Goal: Transaction & Acquisition: Purchase product/service

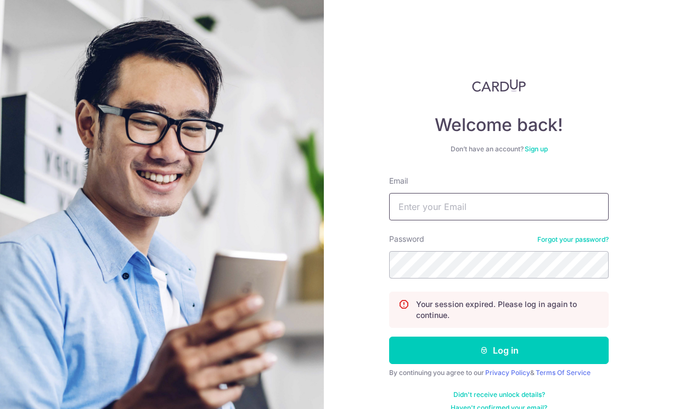
click at [393, 208] on input "Email" at bounding box center [498, 206] width 219 height 27
type input "SAMANTHA-KAYLEE@HOTMAIL.COM"
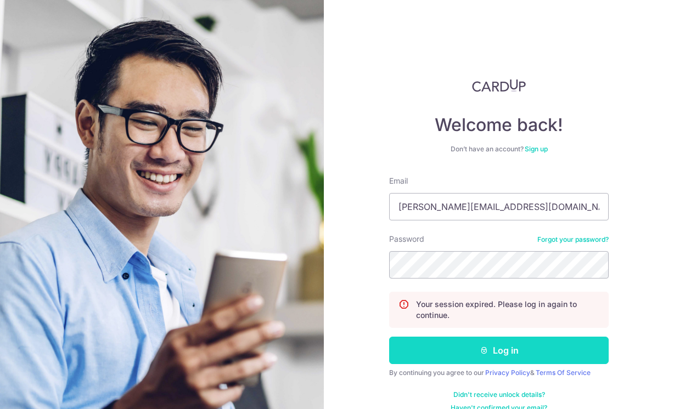
click at [393, 358] on button "Log in" at bounding box center [498, 350] width 219 height 27
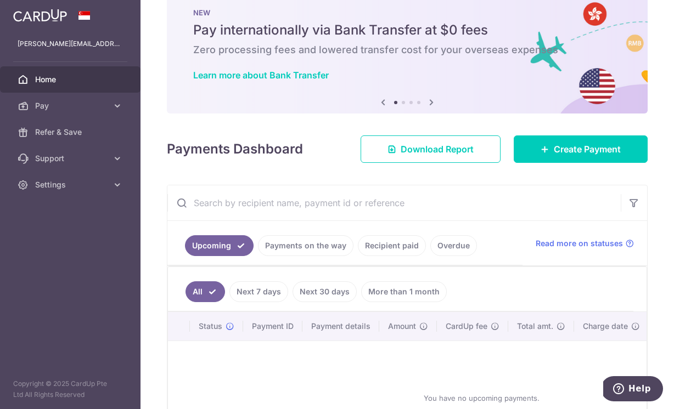
scroll to position [15, 0]
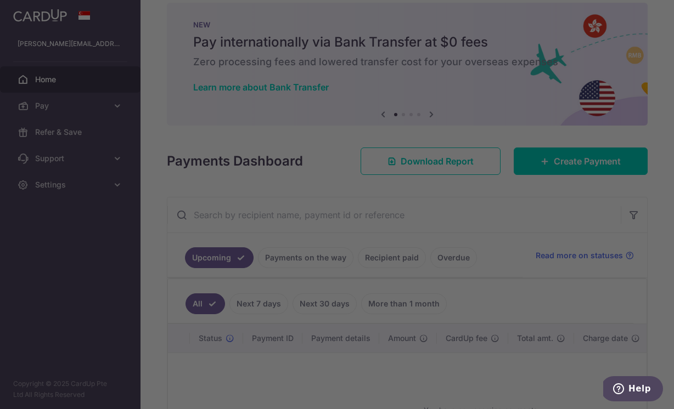
click at [563, 161] on div at bounding box center [340, 206] width 680 height 413
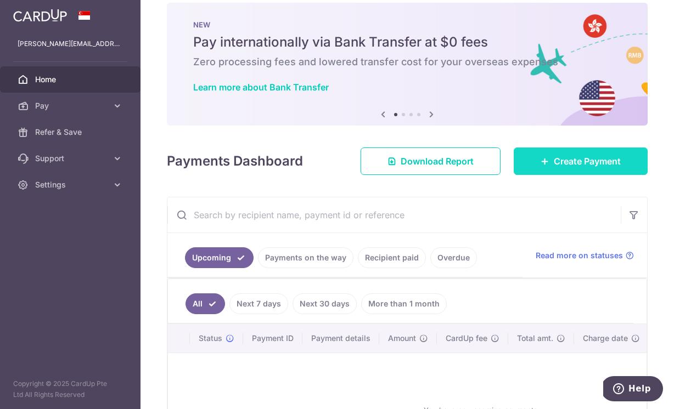
click at [568, 163] on span "Create Payment" at bounding box center [586, 161] width 67 height 13
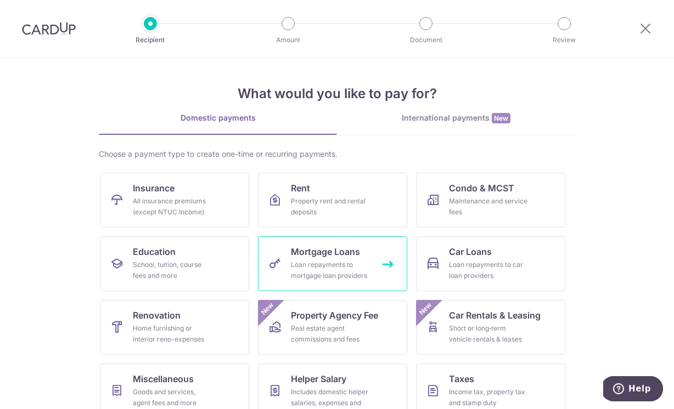
scroll to position [82, 0]
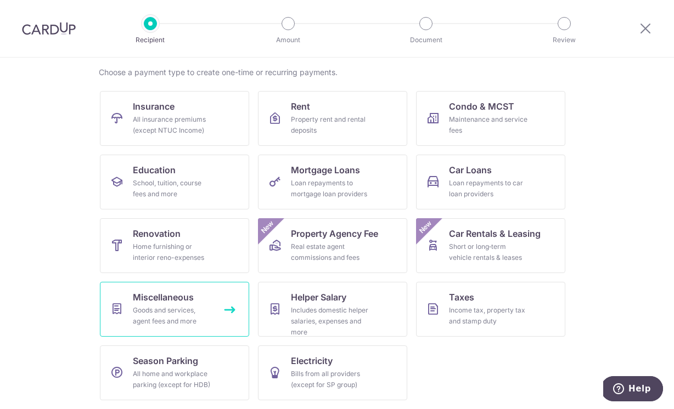
click at [199, 312] on div "Goods and services, agent fees and more" at bounding box center [172, 316] width 79 height 22
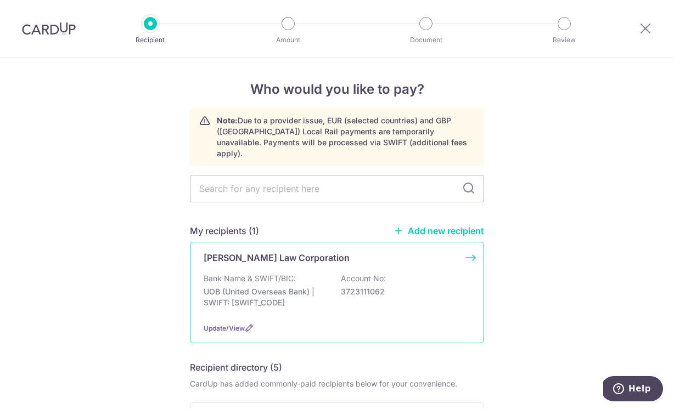
click at [294, 273] on p "Bank Name & SWIFT/BIC:" at bounding box center [250, 278] width 92 height 11
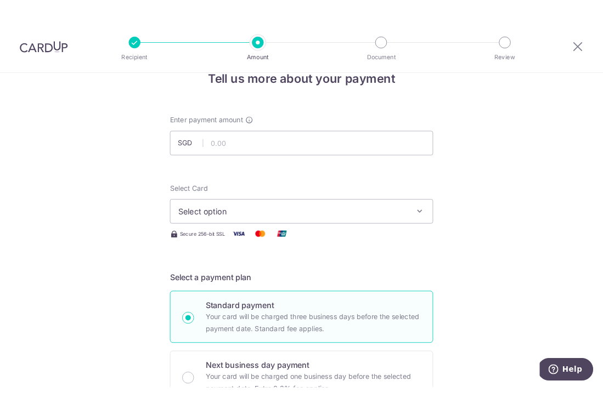
scroll to position [19, 0]
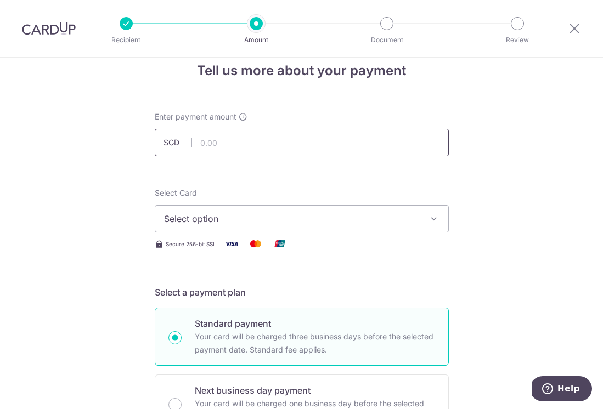
click at [244, 142] on input "text" at bounding box center [302, 142] width 294 height 27
type input "5,435.00"
click at [214, 221] on span "Select option" at bounding box center [292, 218] width 256 height 13
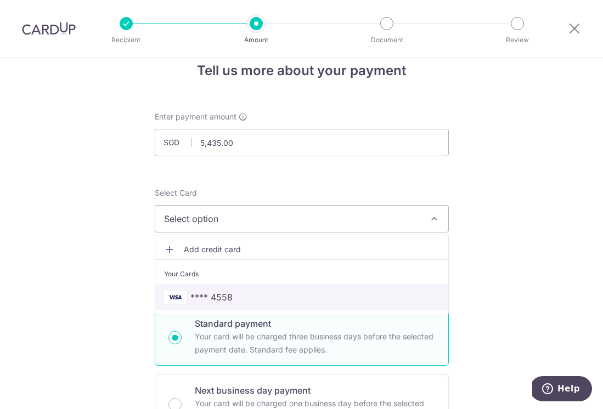
click at [234, 298] on span "**** 4558" at bounding box center [301, 297] width 275 height 13
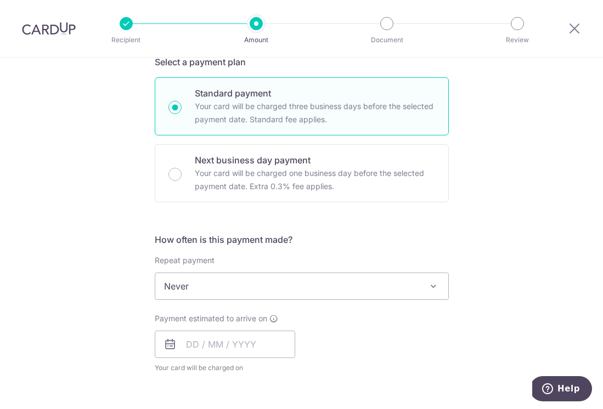
scroll to position [250, 0]
click at [221, 283] on span "Never" at bounding box center [301, 286] width 293 height 26
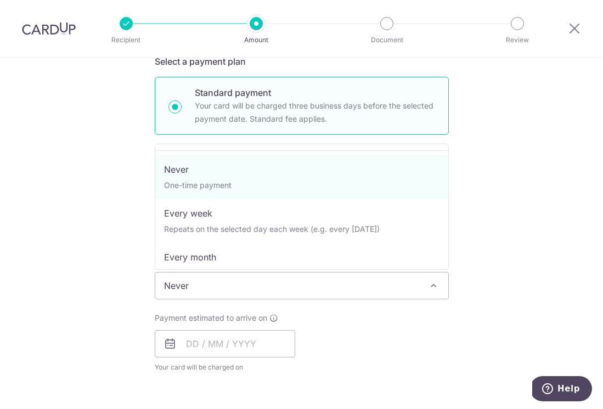
click at [129, 208] on div "Tell us more about your payment Enter payment amount SGD 5,435.00 5435.00 Selec…" at bounding box center [301, 304] width 603 height 992
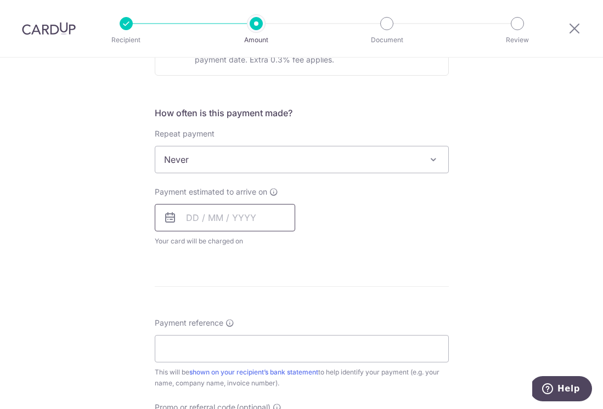
scroll to position [379, 0]
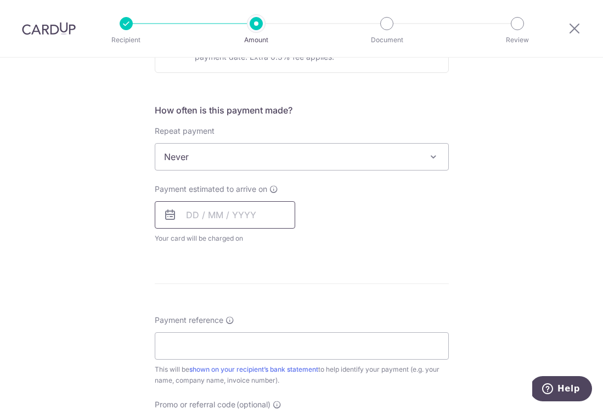
click at [229, 205] on input "text" at bounding box center [225, 214] width 140 height 27
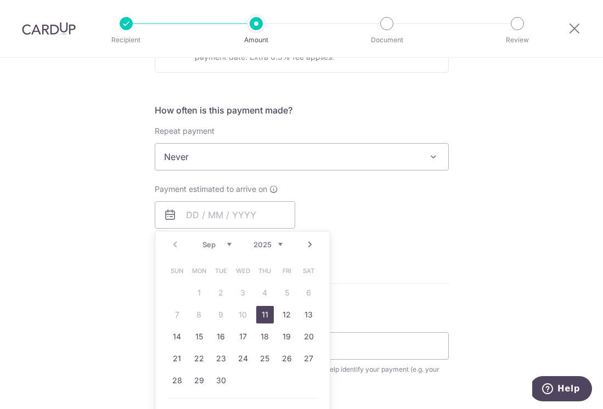
click at [358, 206] on div "Payment estimated to arrive on Prev Next Sep Oct Nov Dec 2025 2026 2027 2028 20…" at bounding box center [301, 214] width 307 height 60
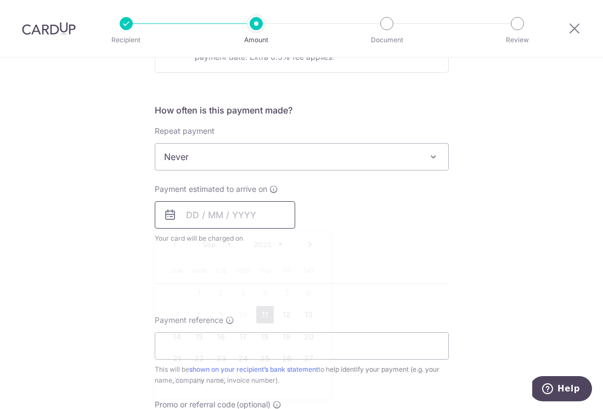
click at [179, 224] on input "text" at bounding box center [225, 214] width 140 height 27
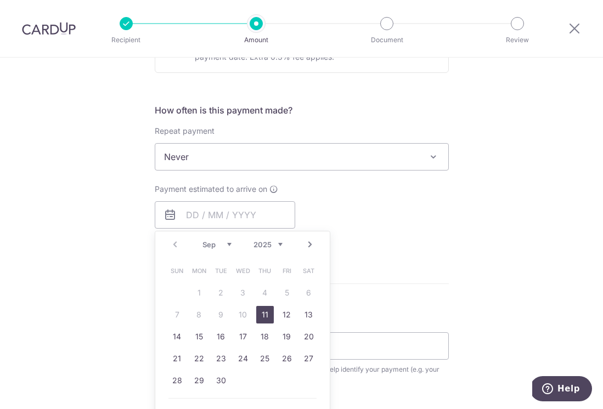
click at [262, 315] on link "11" at bounding box center [265, 315] width 18 height 18
type input "[DATE]"
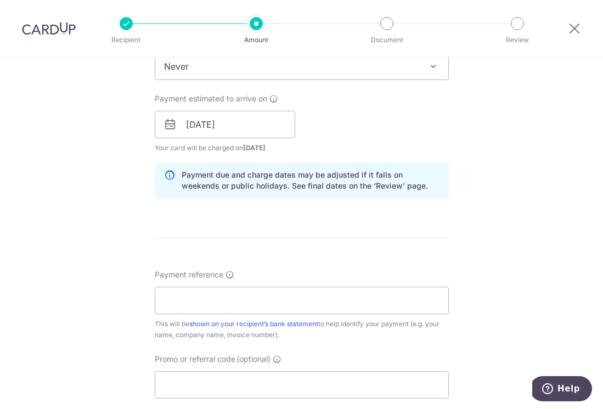
scroll to position [579, 0]
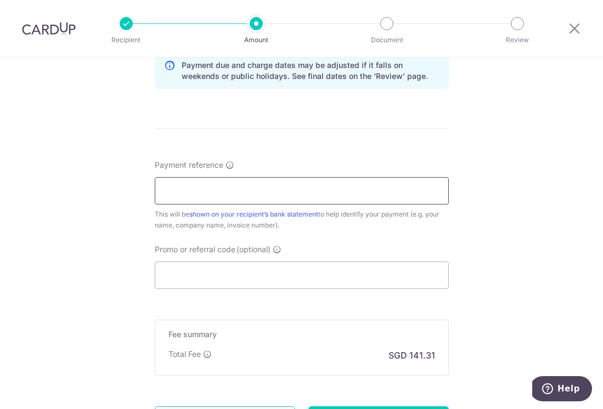
click at [224, 188] on input "Payment reference" at bounding box center [302, 190] width 294 height 27
type input "S"
click at [239, 192] on input "Payment reference" at bounding box center [302, 190] width 294 height 27
drag, startPoint x: 224, startPoint y: 190, endPoint x: 111, endPoint y: 190, distance: 113.6
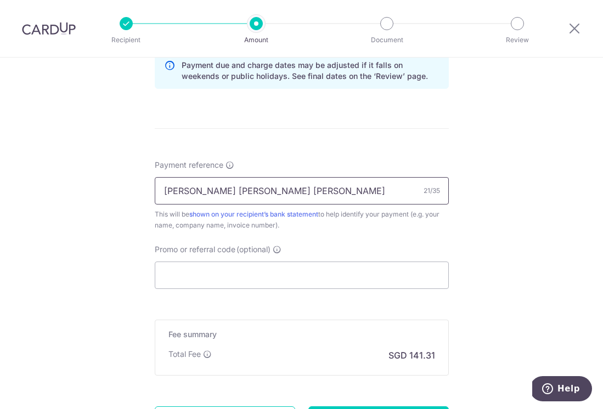
type input "[PERSON_NAME] [PERSON_NAME] [PERSON_NAME]"
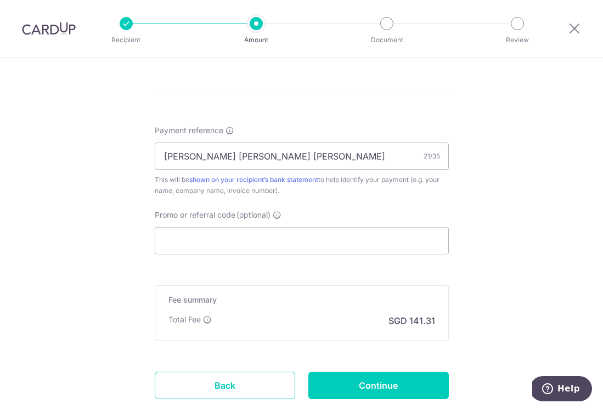
scroll to position [619, 0]
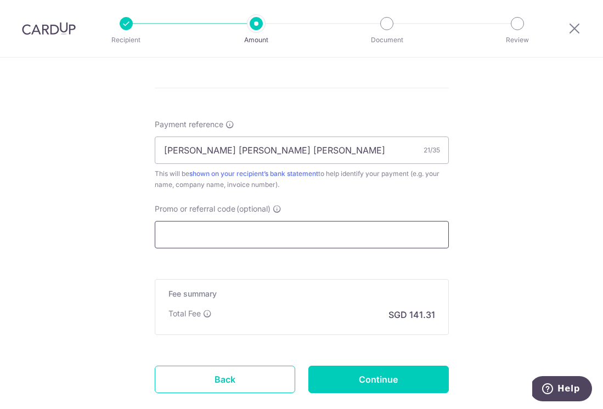
click at [246, 233] on input "Promo or referral code (optional)" at bounding box center [302, 234] width 294 height 27
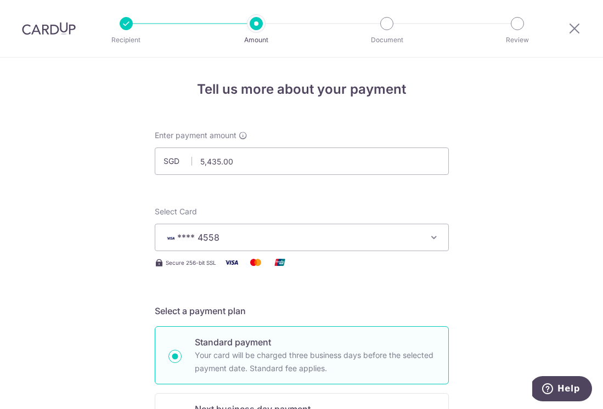
scroll to position [686, 0]
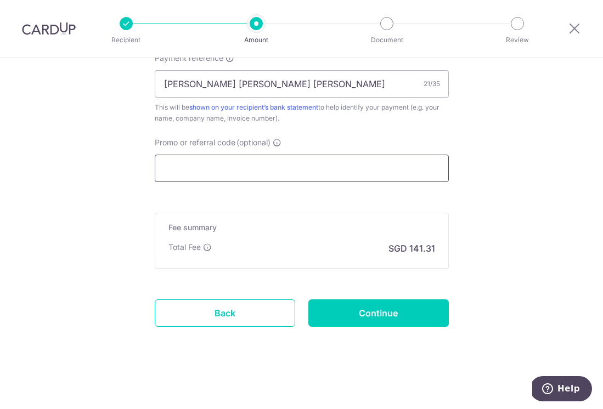
click at [193, 170] on input "Promo or referral code (optional)" at bounding box center [302, 168] width 294 height 27
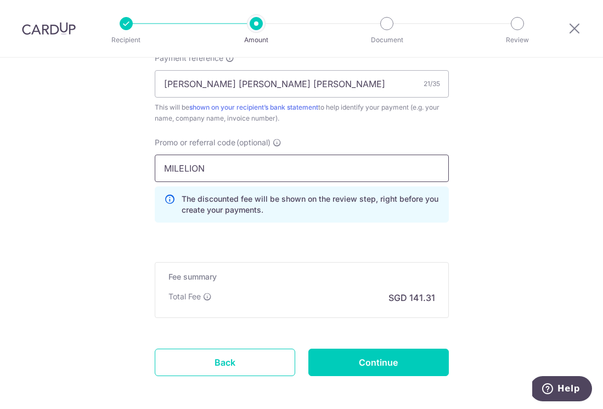
type input "MILELION"
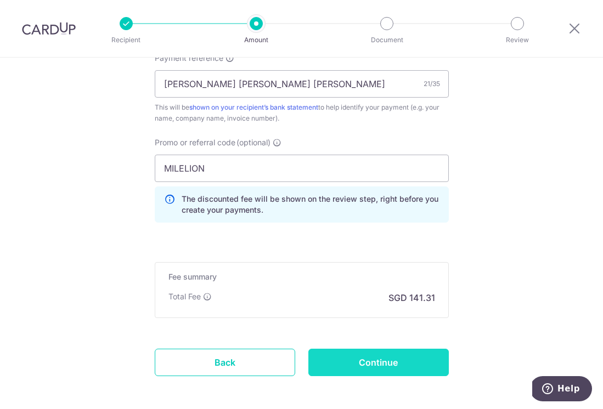
click at [335, 352] on input "Continue" at bounding box center [378, 362] width 140 height 27
type input "Create Schedule"
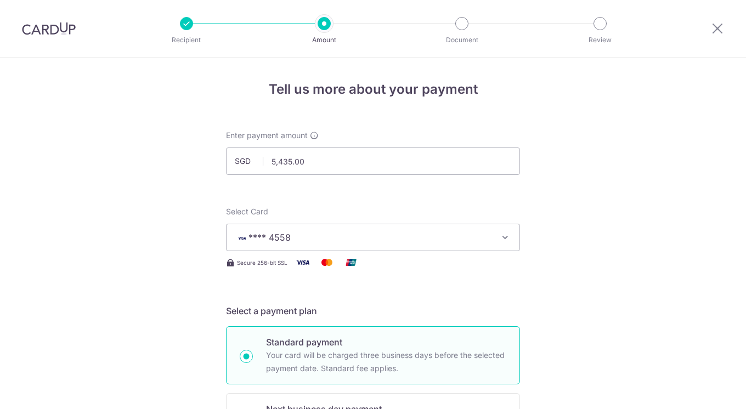
scroll to position [750, 0]
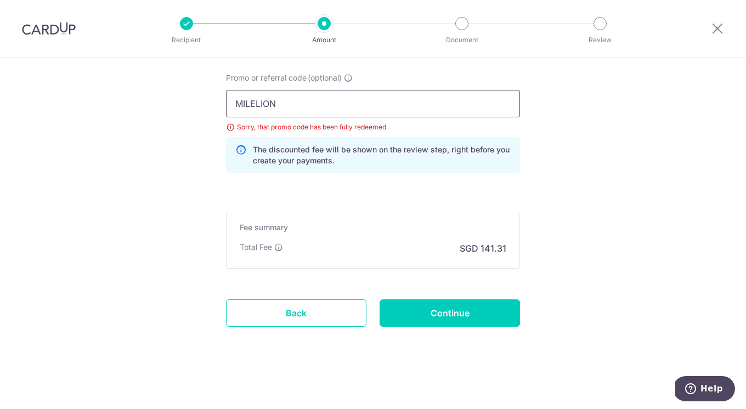
drag, startPoint x: 329, startPoint y: 100, endPoint x: 171, endPoint y: 100, distance: 158.0
paste input "OFF225"
type input "OFF225"
click at [427, 308] on input "Continue" at bounding box center [450, 313] width 140 height 27
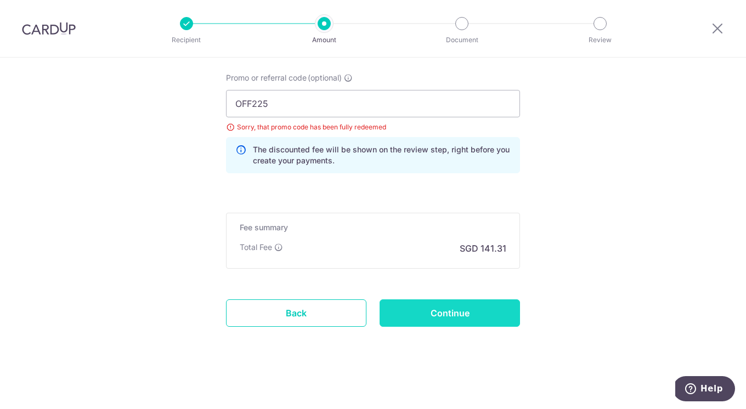
type input "Update Schedule"
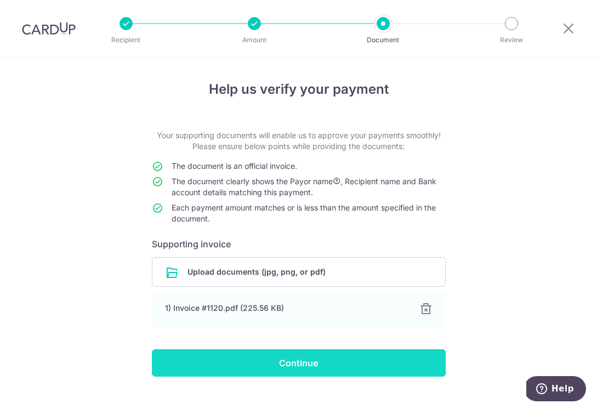
click at [265, 374] on input "Continue" at bounding box center [299, 362] width 294 height 27
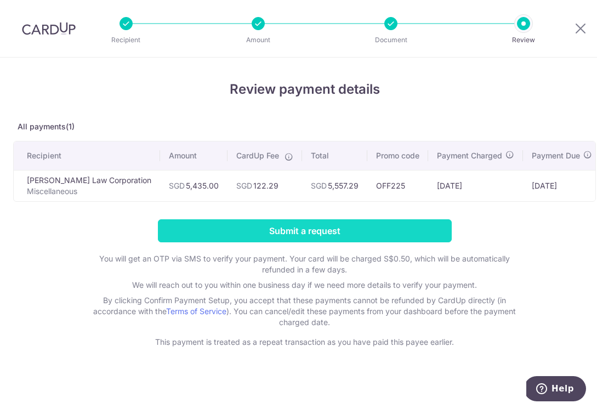
click at [235, 232] on input "Submit a request" at bounding box center [305, 230] width 294 height 23
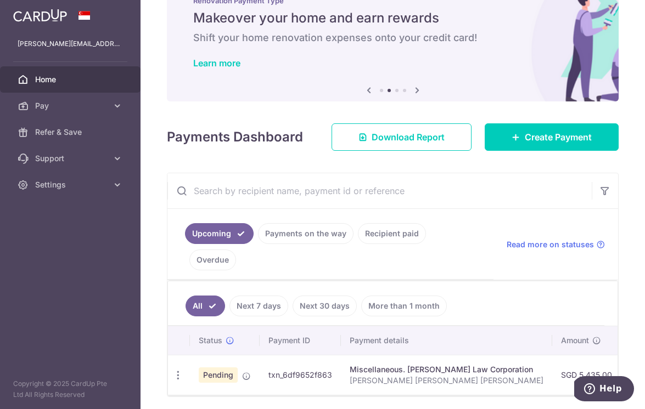
scroll to position [52, 0]
